Goal: Information Seeking & Learning: Learn about a topic

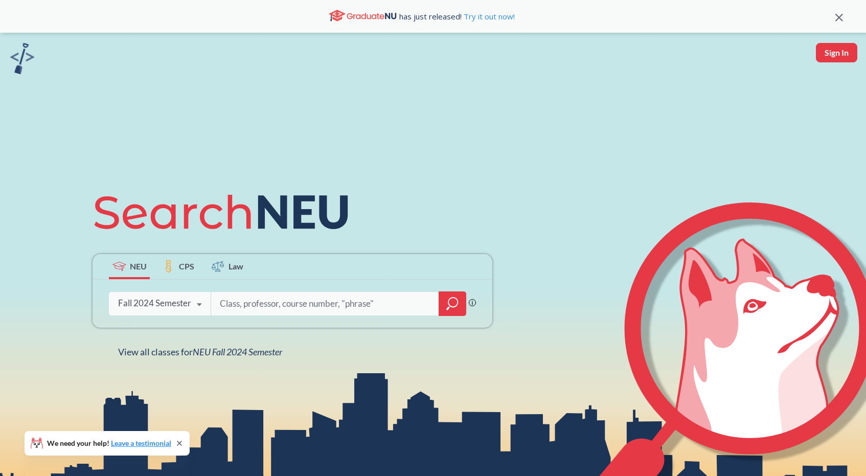
click at [152, 310] on div "Fall 2024 Semester Fall 2025 Semester Summer 2 2025 Semester Summer Full 2025 S…" at bounding box center [160, 303] width 102 height 26
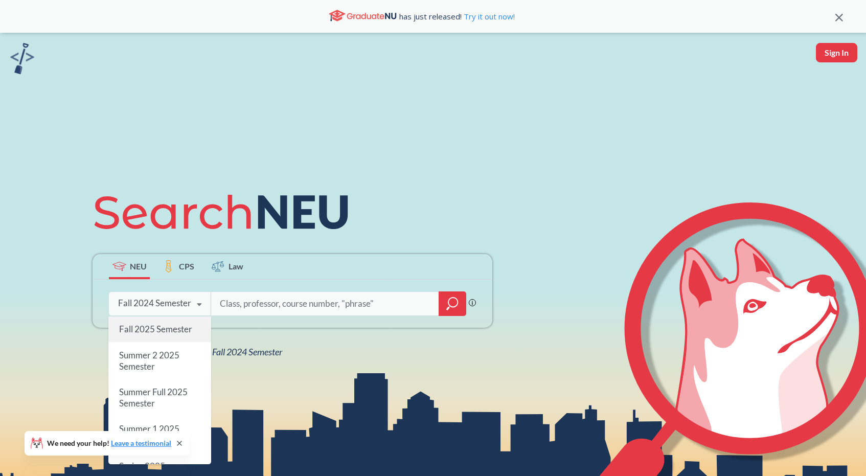
click at [154, 326] on span "Fall 2025 Semester" at bounding box center [155, 329] width 73 height 11
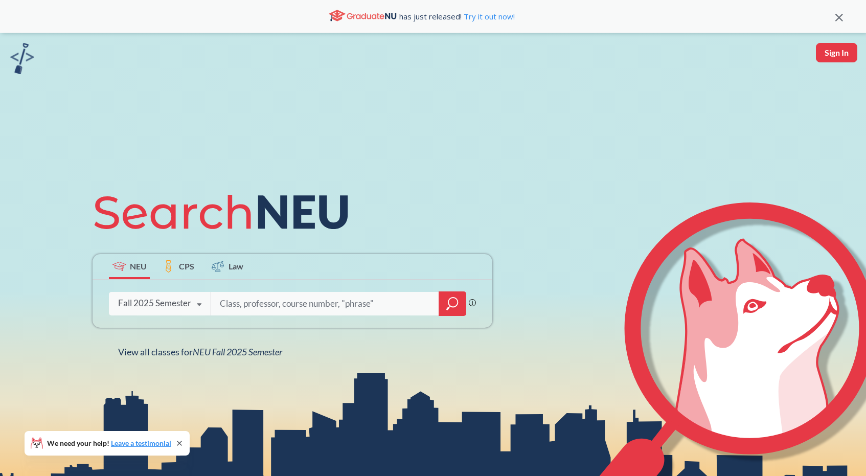
click at [249, 305] on input "search" at bounding box center [325, 303] width 213 height 21
type input "cs 5800"
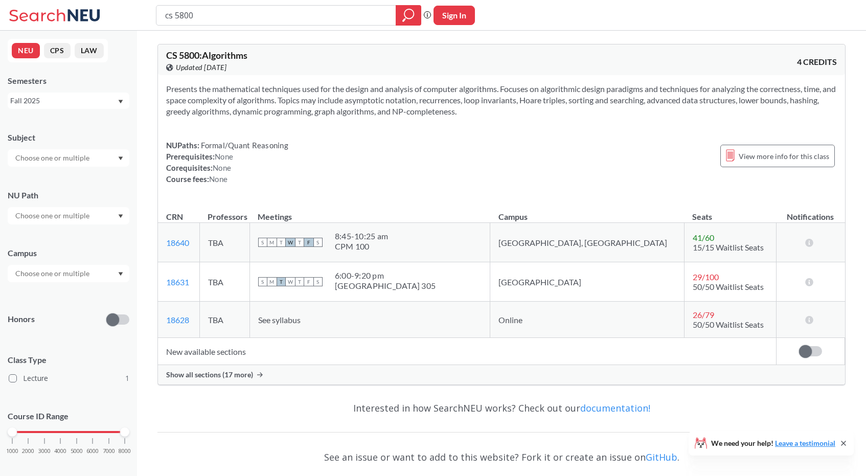
click at [249, 373] on span "Show all sections (17 more)" at bounding box center [209, 374] width 87 height 9
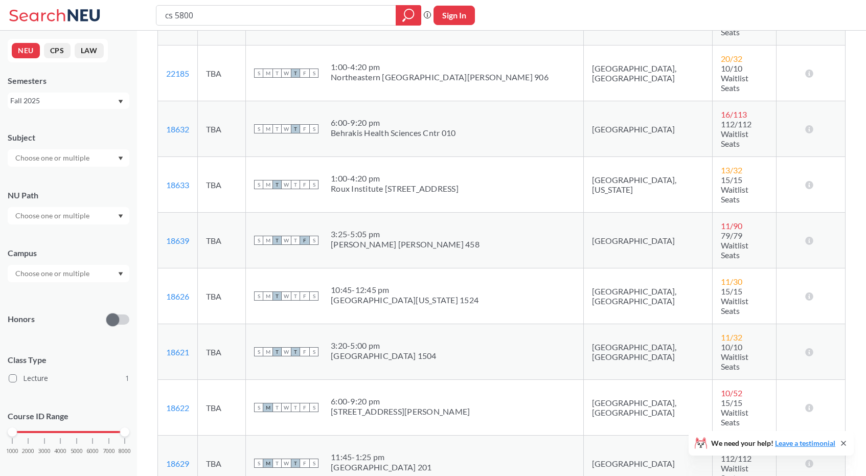
scroll to position [347, 0]
